Goal: Information Seeking & Learning: Learn about a topic

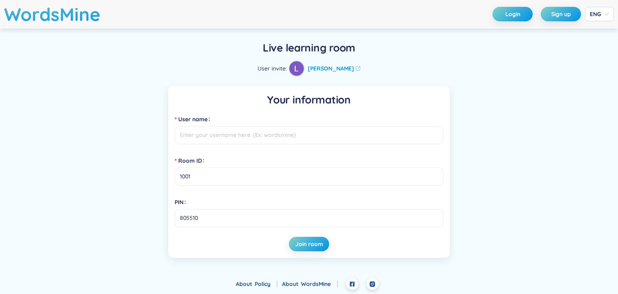
click at [270, 143] on input "User name" at bounding box center [309, 135] width 269 height 18
type input "lo"
click at [301, 248] on button "Join room" at bounding box center [309, 244] width 40 height 14
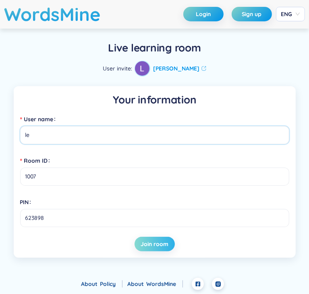
type input "le"
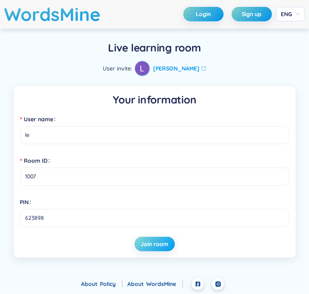
click at [157, 241] on span "Join room" at bounding box center [154, 244] width 28 height 8
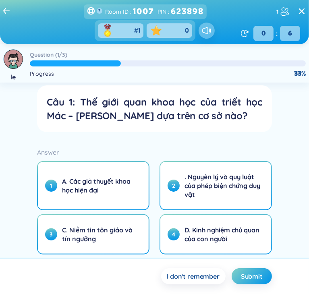
scroll to position [31, 0]
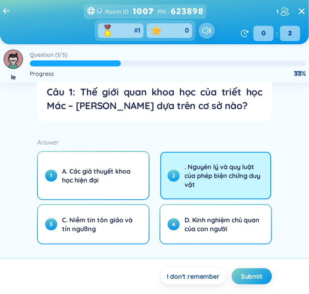
click at [212, 185] on span ". Nguyên lý và quy luật của phép biện chứng duy vật" at bounding box center [222, 175] width 77 height 27
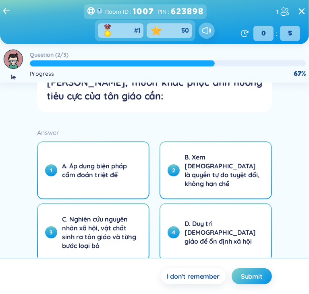
scroll to position [63, 0]
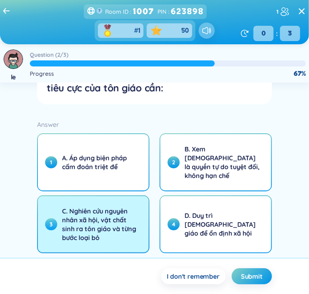
click at [113, 220] on span "C. Nghiên cứu nguyên nhân xã hội, vật chất sinh ra tôn giáo và từng bước loại bỏ" at bounding box center [100, 224] width 77 height 35
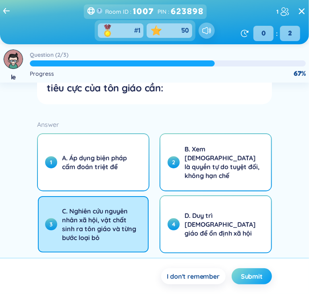
click at [245, 275] on span "Submit" at bounding box center [252, 276] width 22 height 9
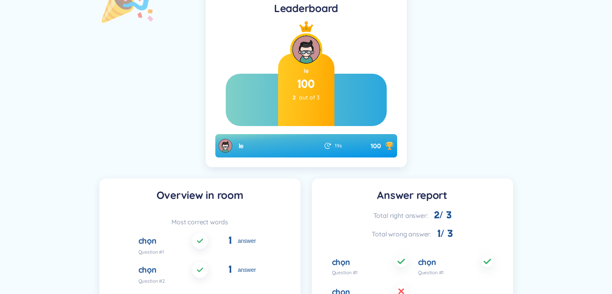
scroll to position [233, 0]
